Goal: Task Accomplishment & Management: Manage account settings

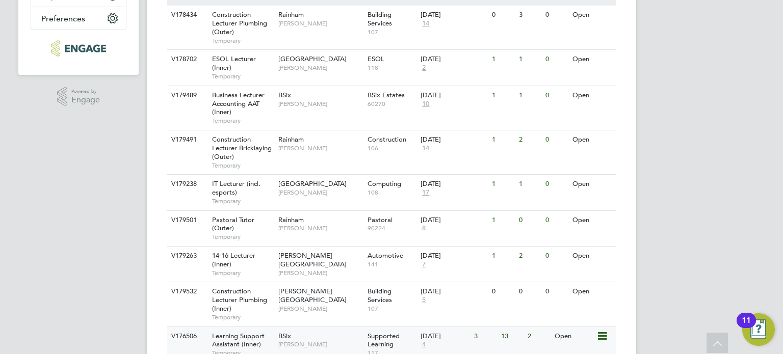
scroll to position [408, 0]
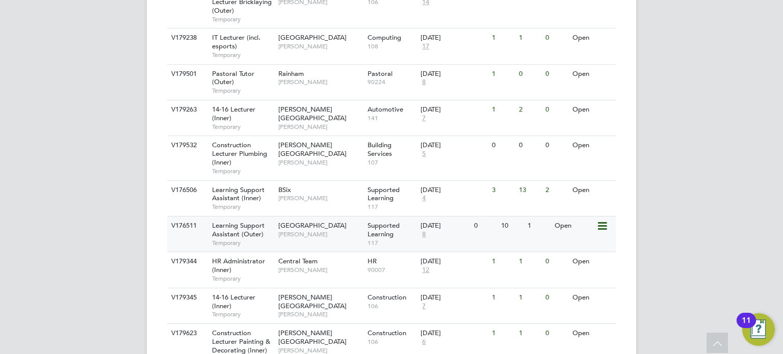
click at [328, 228] on span "[GEOGRAPHIC_DATA]" at bounding box center [312, 225] width 68 height 9
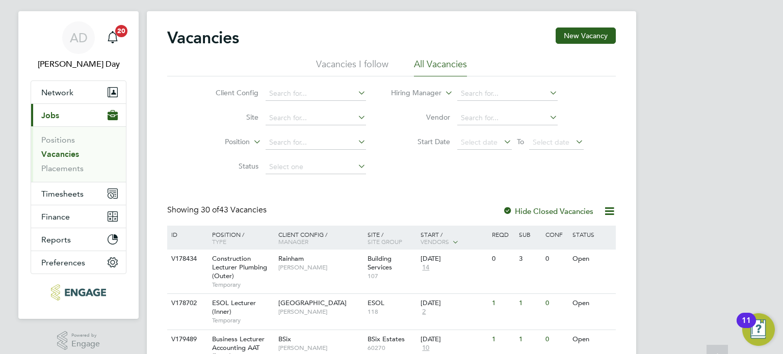
scroll to position [0, 0]
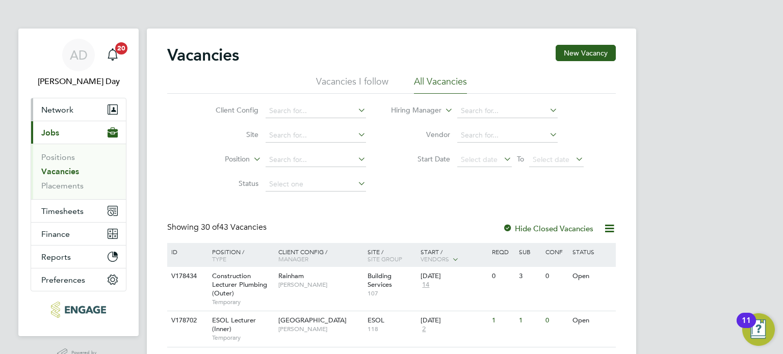
click at [58, 113] on span "Network" at bounding box center [57, 110] width 32 height 10
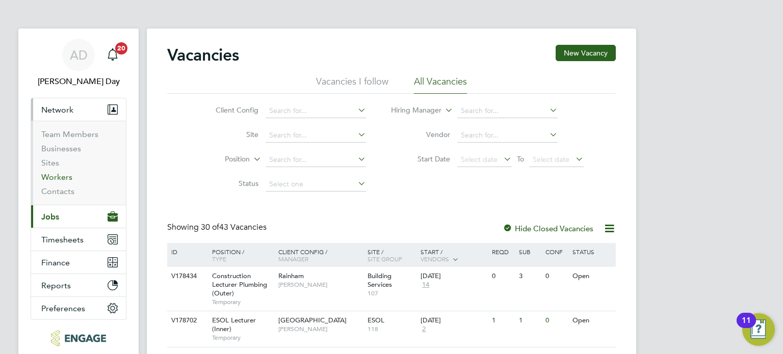
click at [63, 177] on link "Workers" at bounding box center [56, 177] width 31 height 10
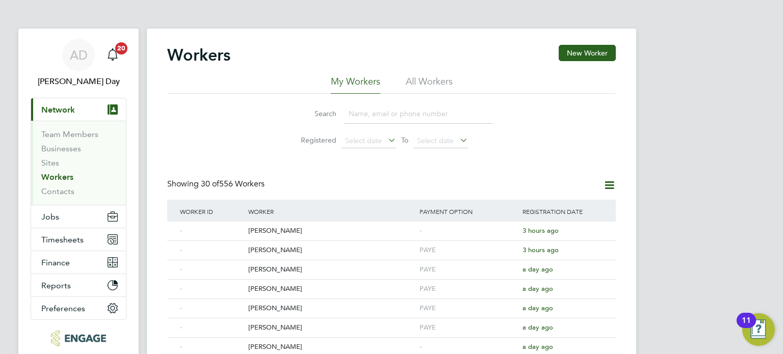
click at [364, 116] on input at bounding box center [417, 114] width 149 height 20
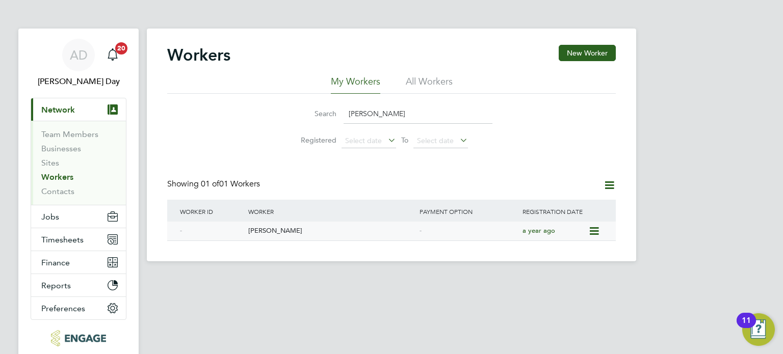
type input "tana"
click at [329, 230] on div "[PERSON_NAME]" at bounding box center [331, 231] width 171 height 19
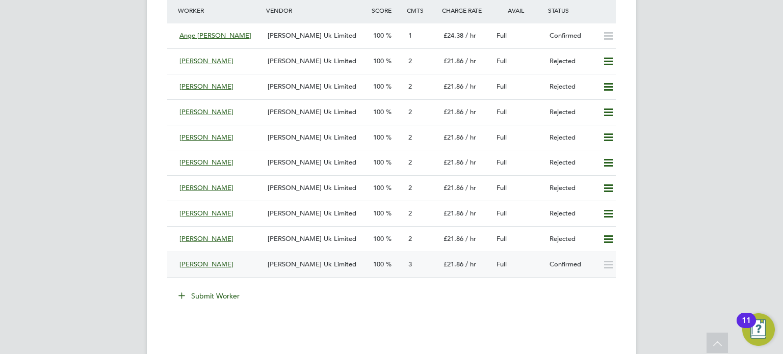
click at [264, 260] on div "[PERSON_NAME] Uk Limited" at bounding box center [315, 264] width 105 height 17
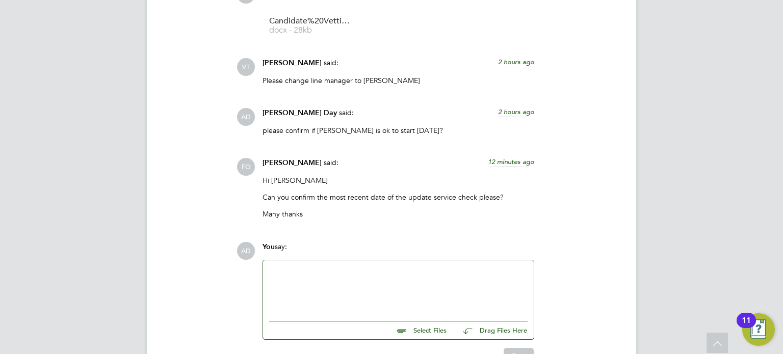
click at [319, 289] on div at bounding box center [398, 289] width 258 height 44
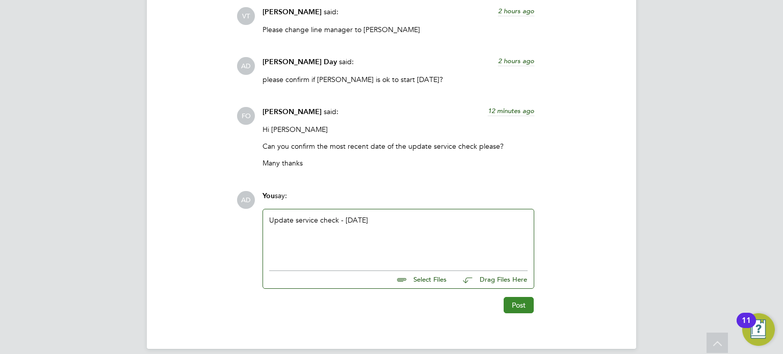
click at [522, 307] on button "Post" at bounding box center [518, 305] width 30 height 16
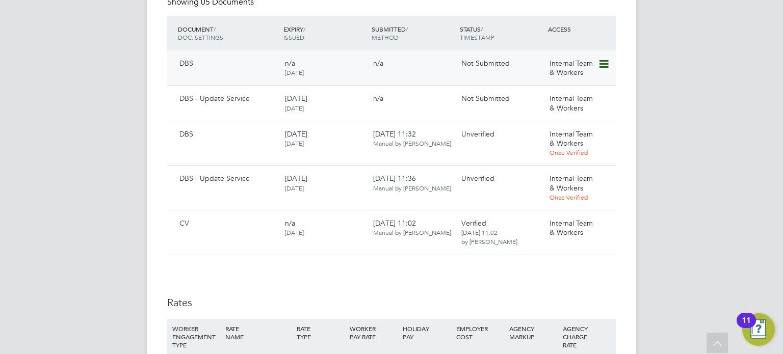
scroll to position [1104, 0]
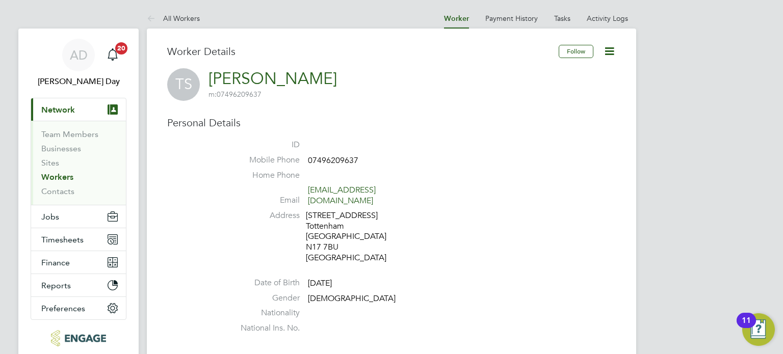
click at [612, 48] on icon at bounding box center [609, 51] width 13 height 13
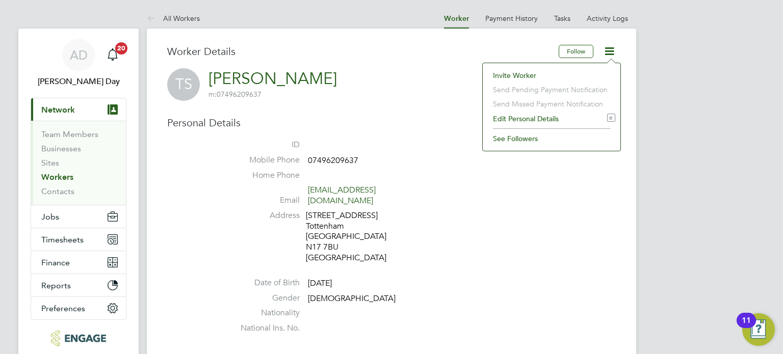
click at [526, 73] on li "Invite Worker" at bounding box center [551, 75] width 127 height 14
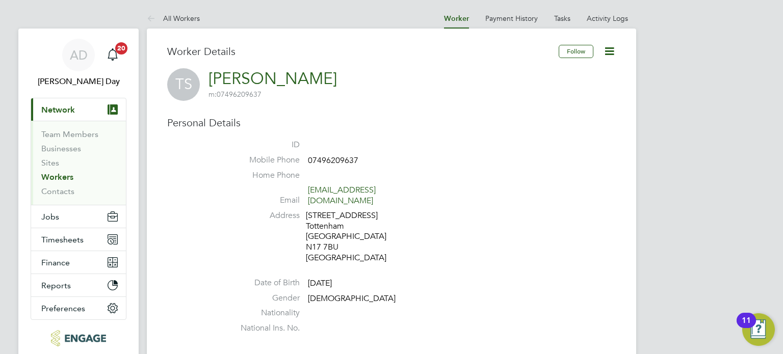
scroll to position [163, 286]
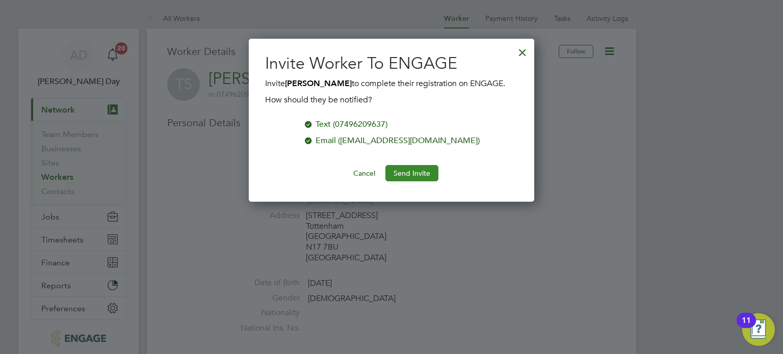
click at [408, 173] on button "Send Invite" at bounding box center [411, 173] width 53 height 16
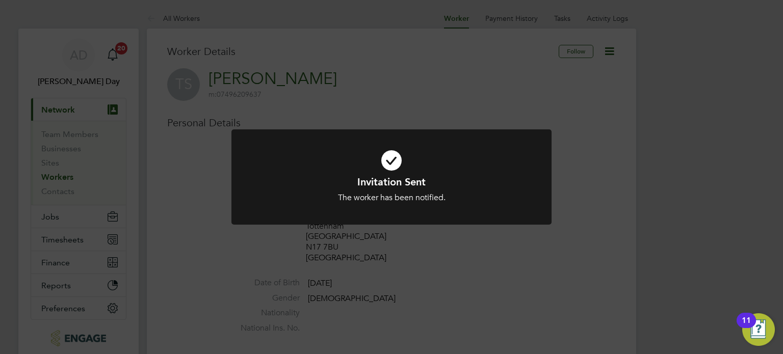
click at [563, 140] on div "Invitation Sent The worker has been notified. Cancel Okay" at bounding box center [391, 177] width 783 height 354
